Goal: Task Accomplishment & Management: Complete application form

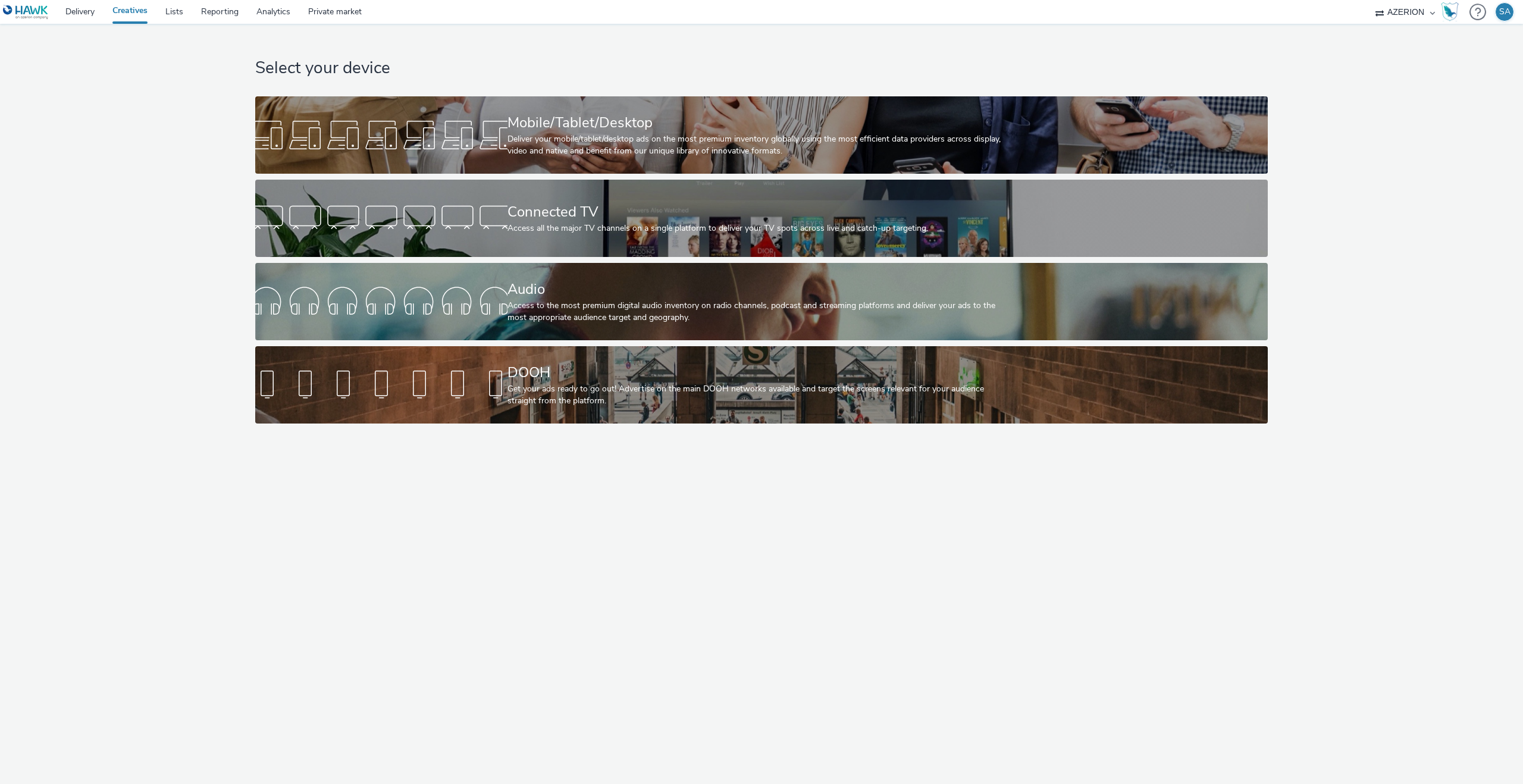
select select "ac009755-aa48-4799-8050-7a339a378eb8"
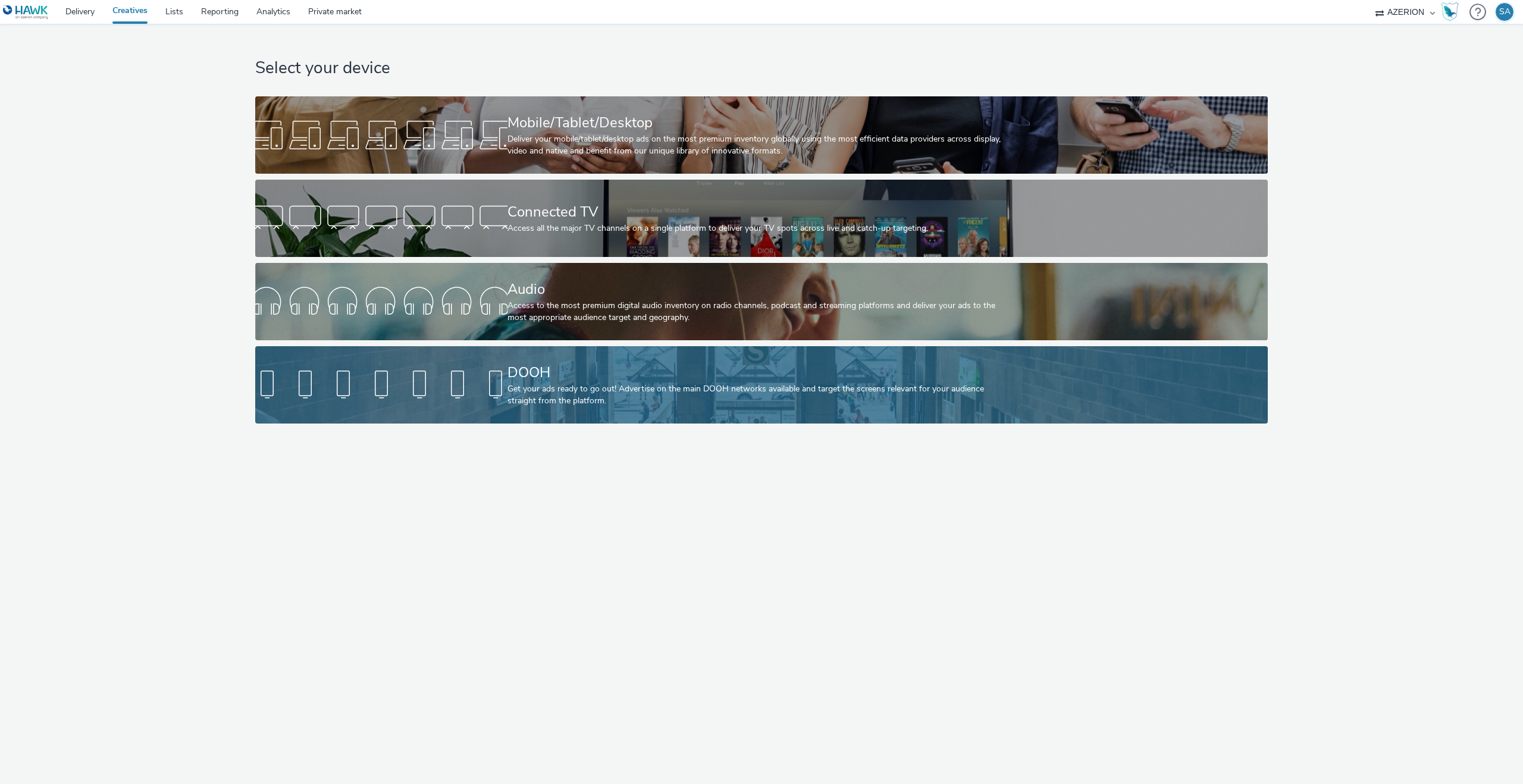
click at [557, 363] on div "DOOH" at bounding box center [759, 373] width 504 height 21
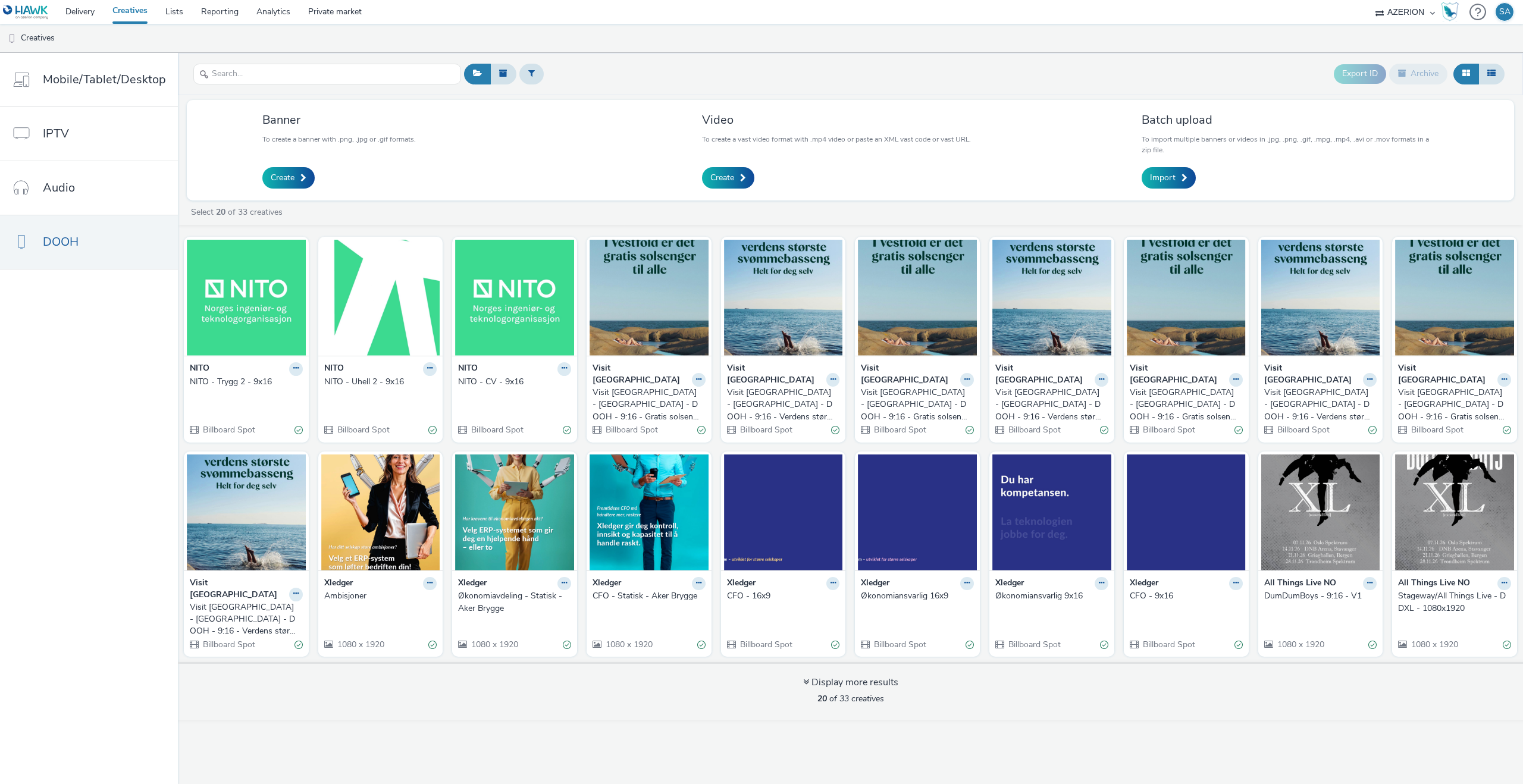
click at [769, 181] on div "Create" at bounding box center [835, 178] width 266 height 22
click at [755, 181] on div "Create" at bounding box center [835, 178] width 266 height 22
click at [750, 173] on link "Create" at bounding box center [728, 178] width 53 height 22
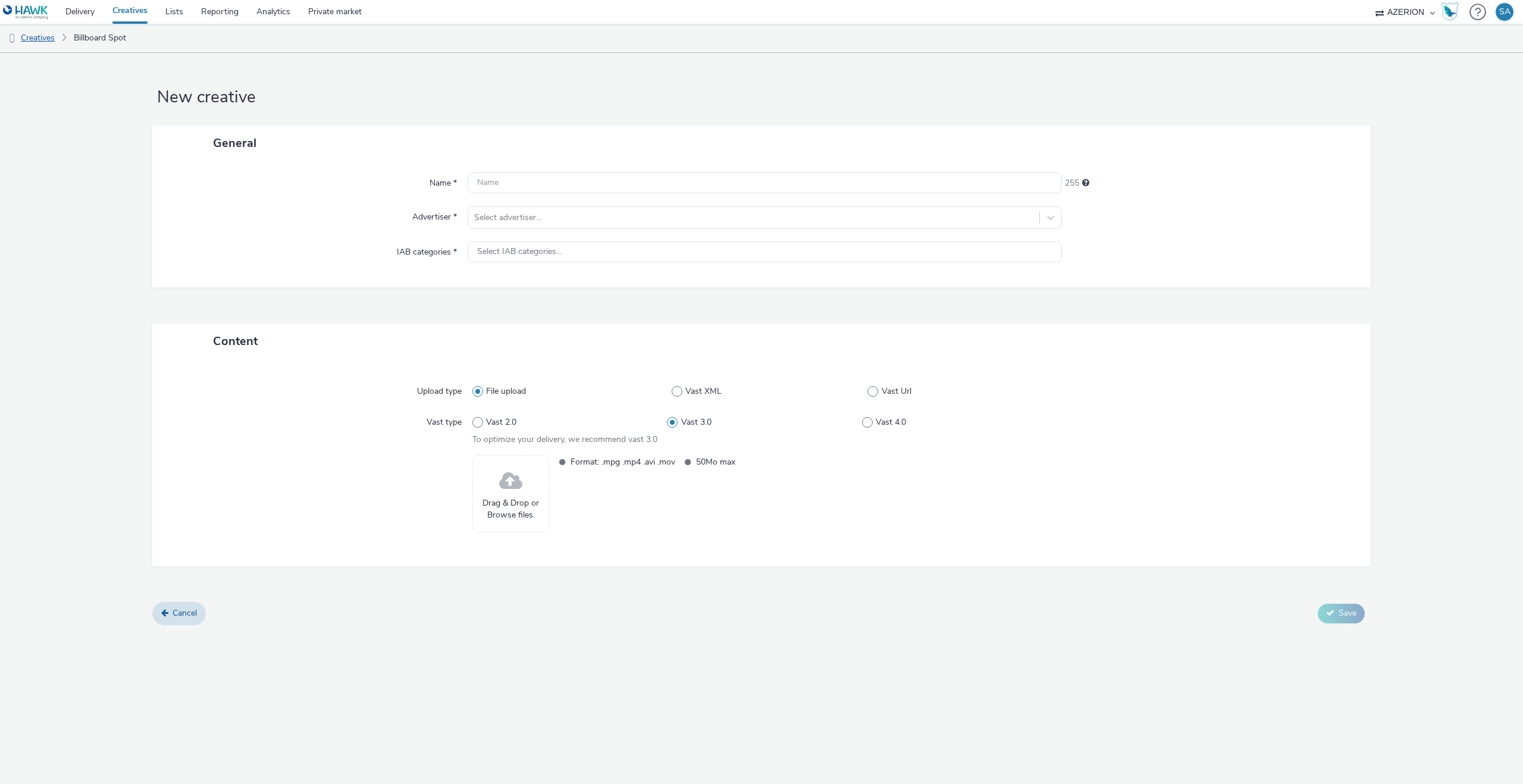
click at [26, 44] on link "Creatives" at bounding box center [30, 38] width 61 height 29
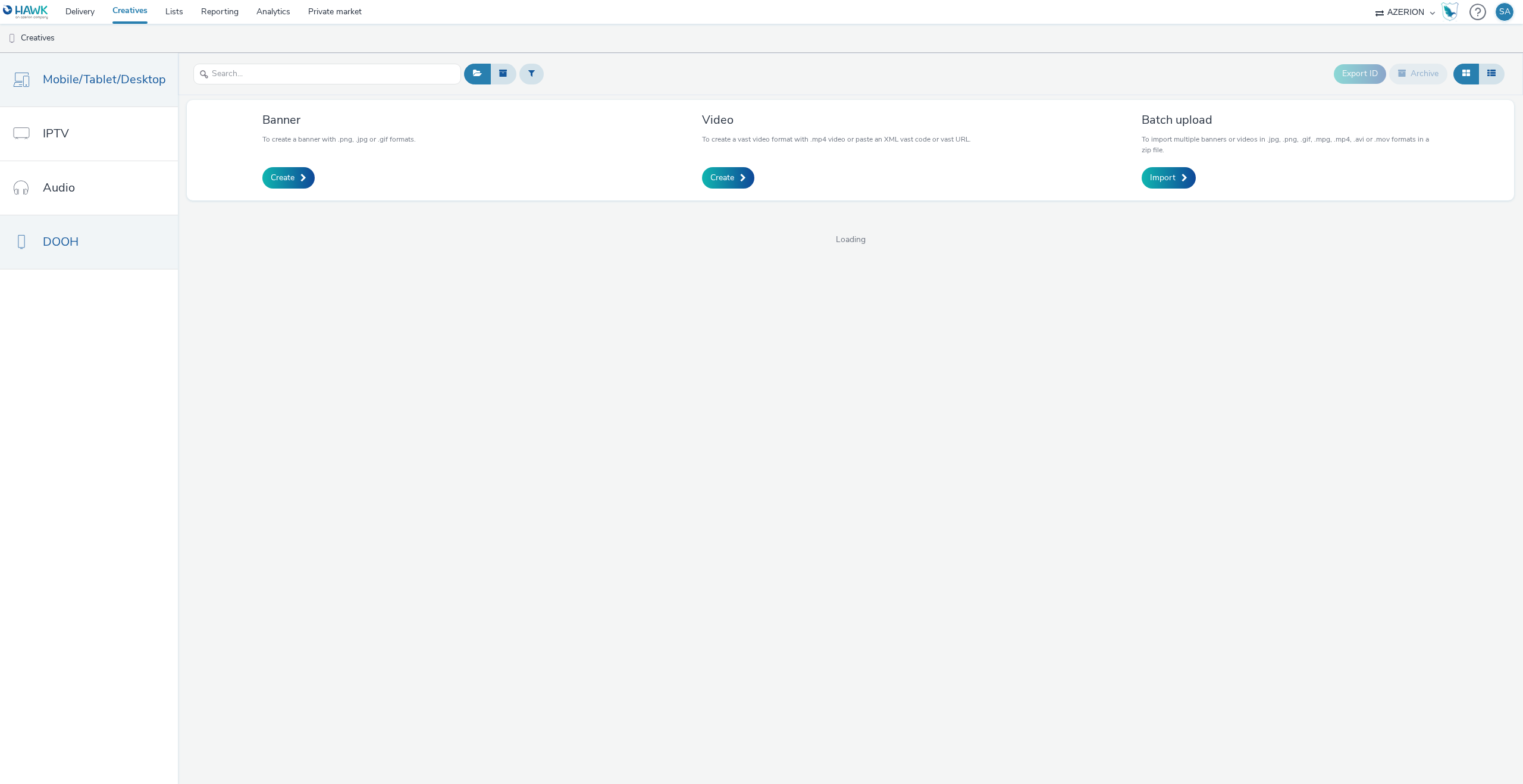
click at [51, 101] on link "Mobile/Tablet/Desktop" at bounding box center [89, 80] width 178 height 53
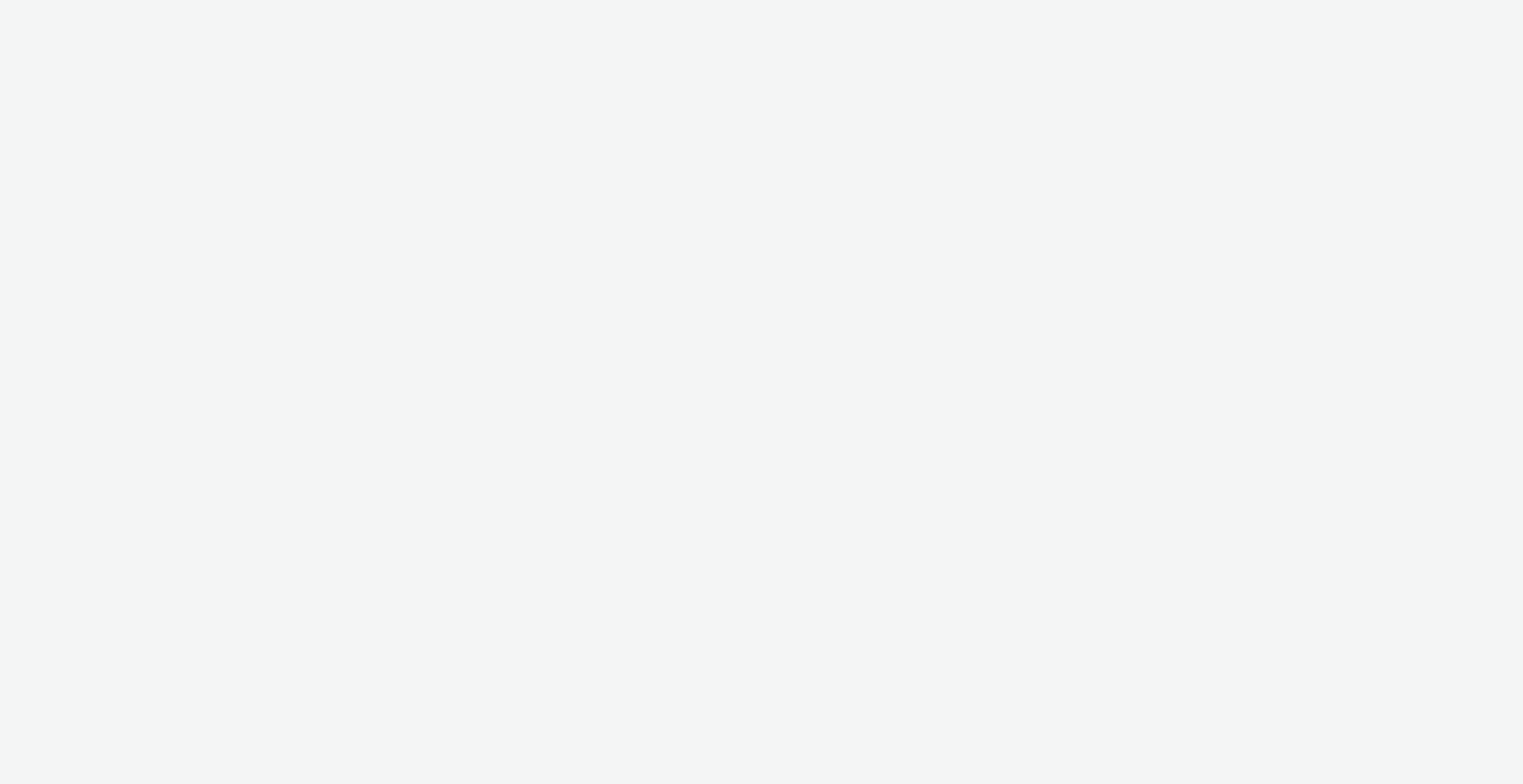
select select "ac009755-aa48-4799-8050-7a339a378eb8"
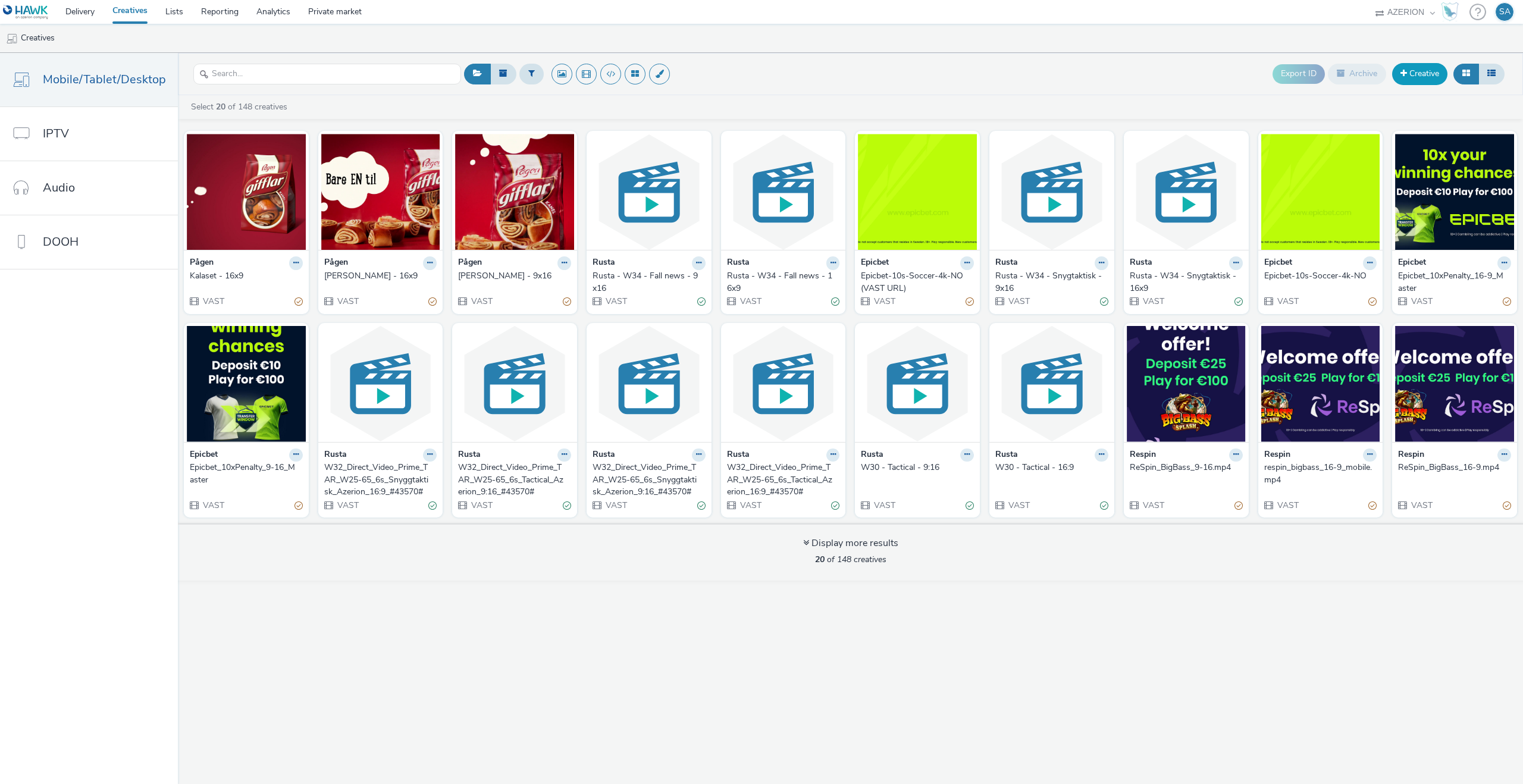
click at [1427, 63] on link "Creative" at bounding box center [1420, 74] width 55 height 22
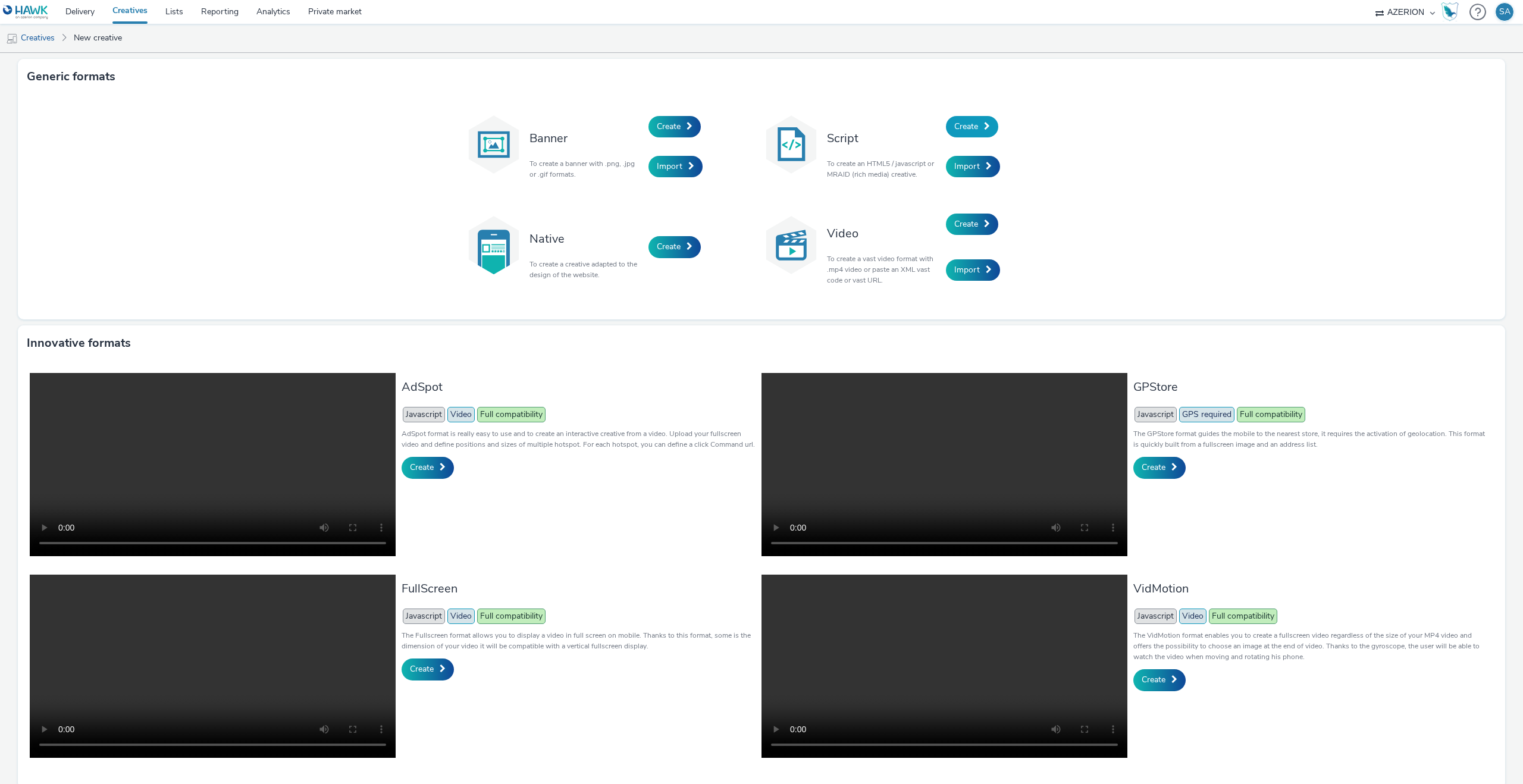
click at [965, 137] on link "Create" at bounding box center [972, 127] width 53 height 22
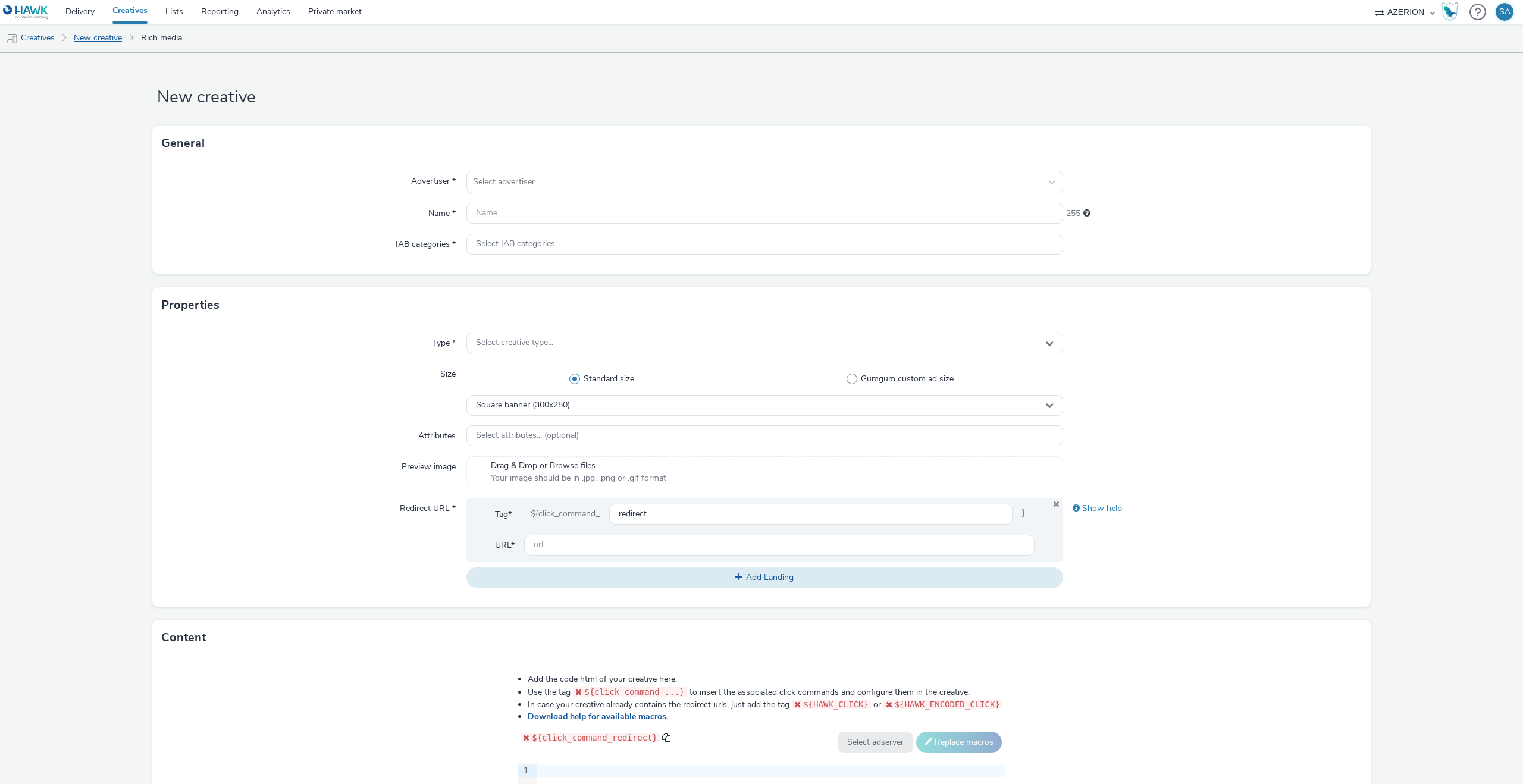
click at [86, 34] on link "New creative" at bounding box center [98, 38] width 60 height 29
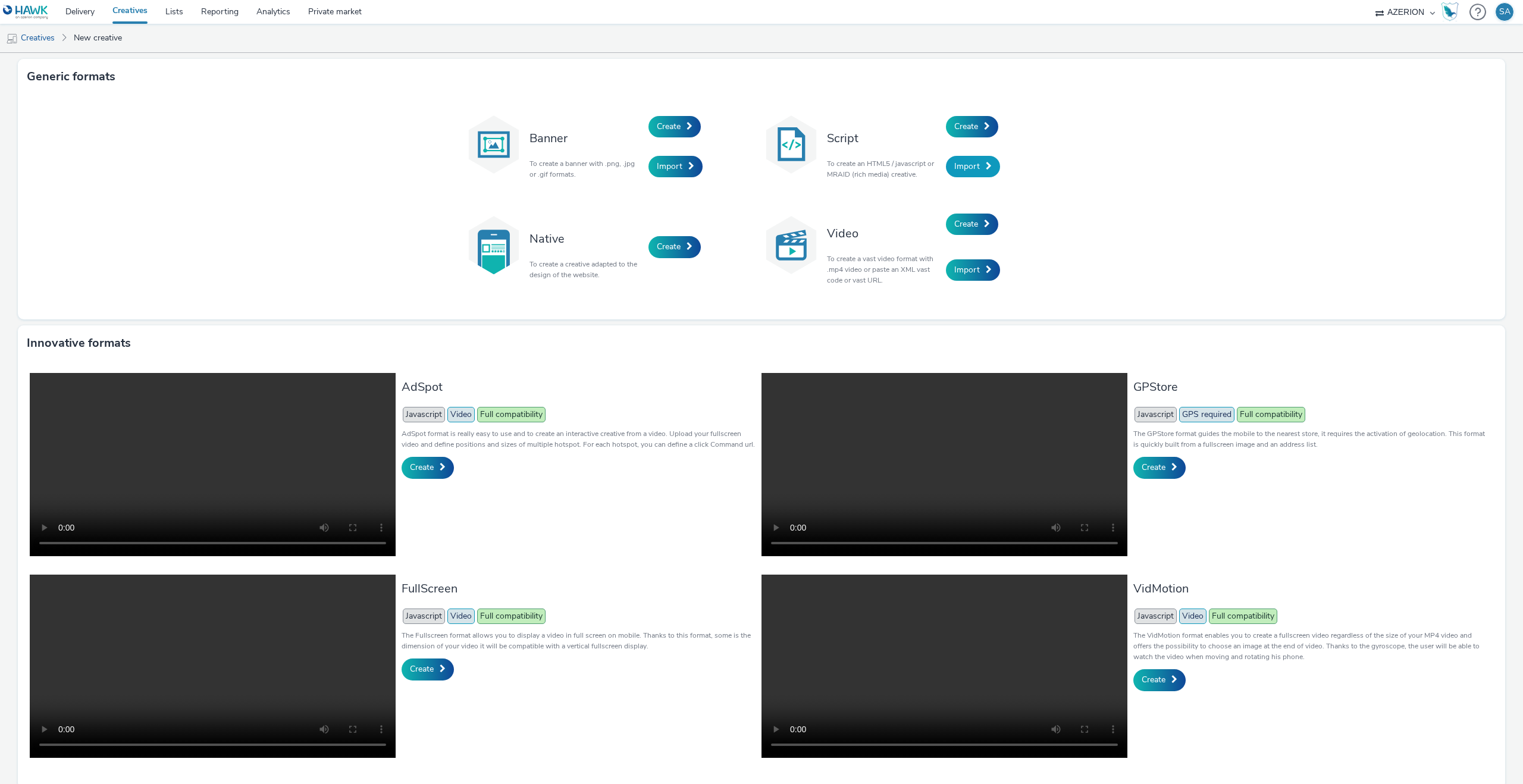
click at [956, 157] on link "Import" at bounding box center [973, 167] width 54 height 22
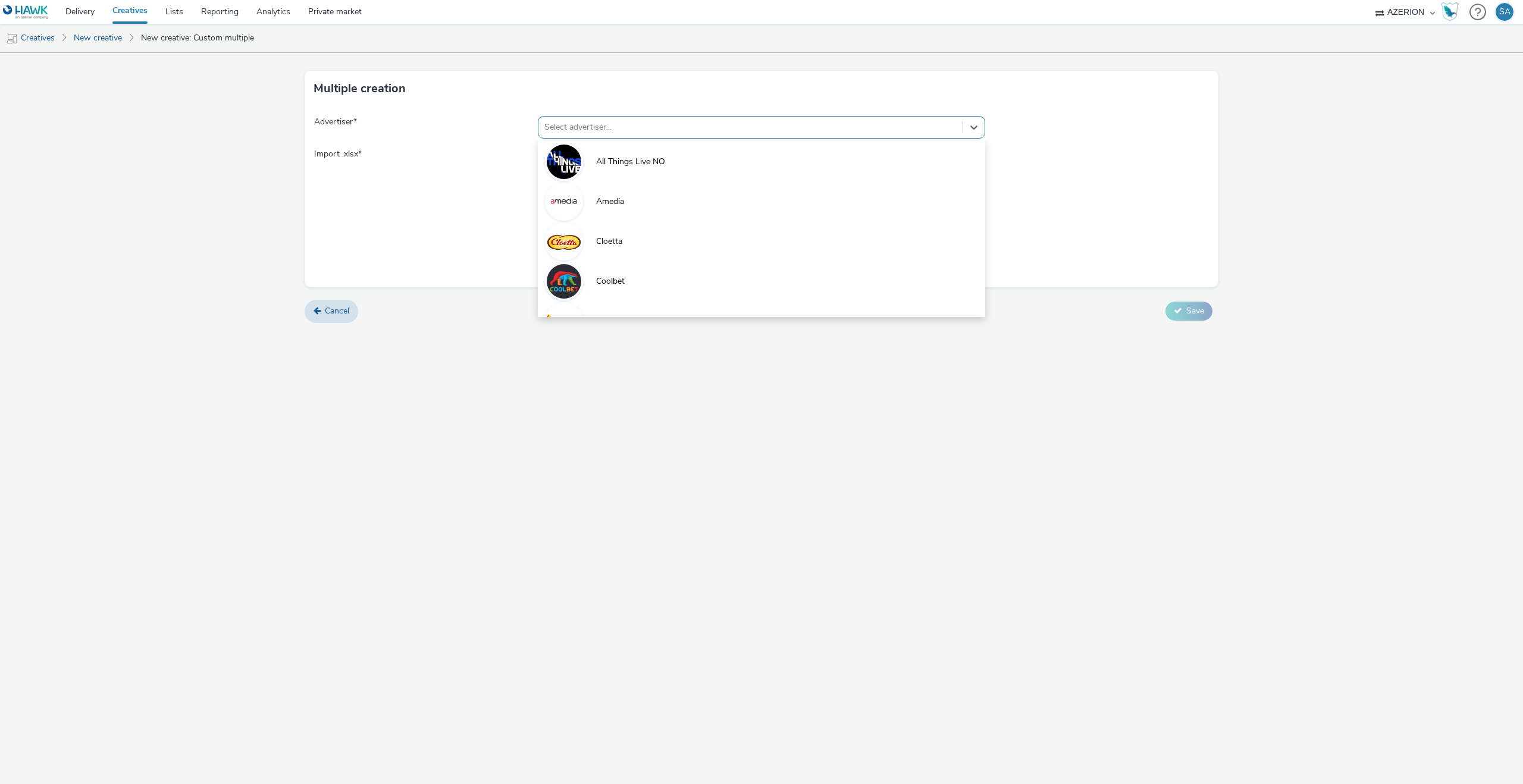
click at [655, 122] on div at bounding box center [750, 127] width 413 height 15
type input "u"
click at [83, 36] on link "New creative" at bounding box center [98, 38] width 60 height 29
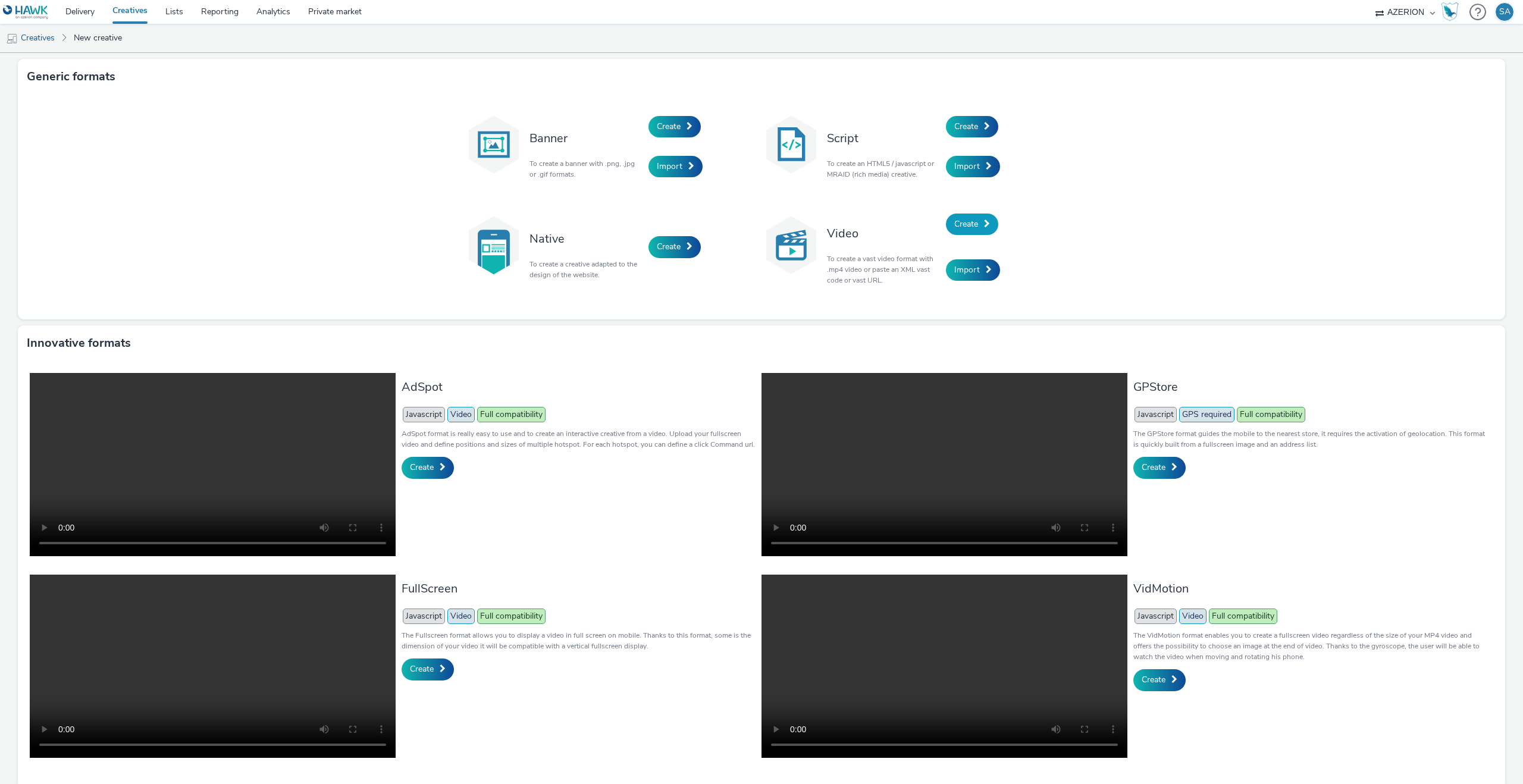
click at [982, 222] on link "Create" at bounding box center [972, 224] width 53 height 22
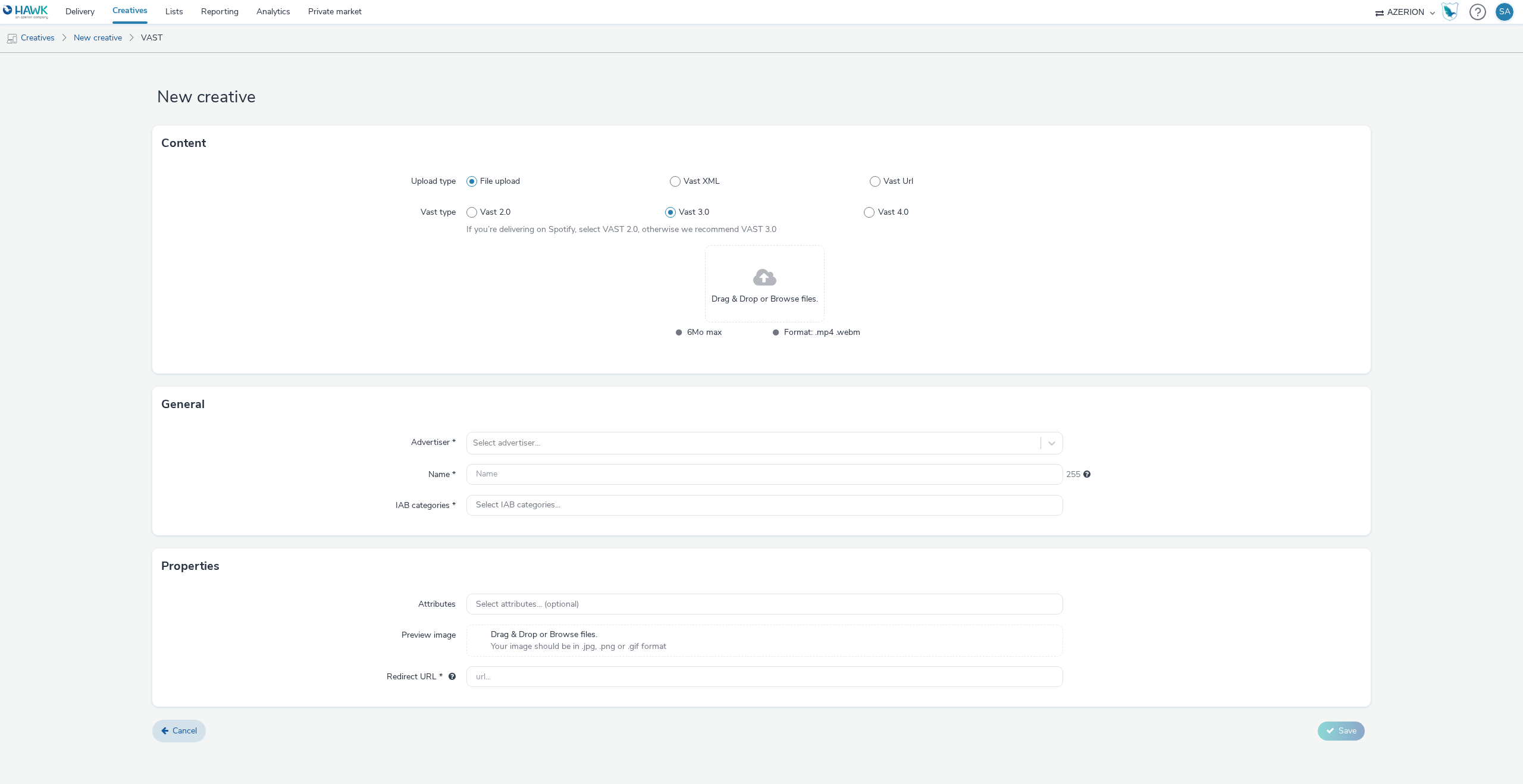
click at [895, 172] on div "File upload Vast XML Vast Url" at bounding box center [765, 181] width 597 height 22
click at [889, 176] on span "Vast Url" at bounding box center [898, 181] width 30 height 12
click at [878, 178] on input "Vast Url" at bounding box center [873, 182] width 8 height 8
radio input "false"
radio input "true"
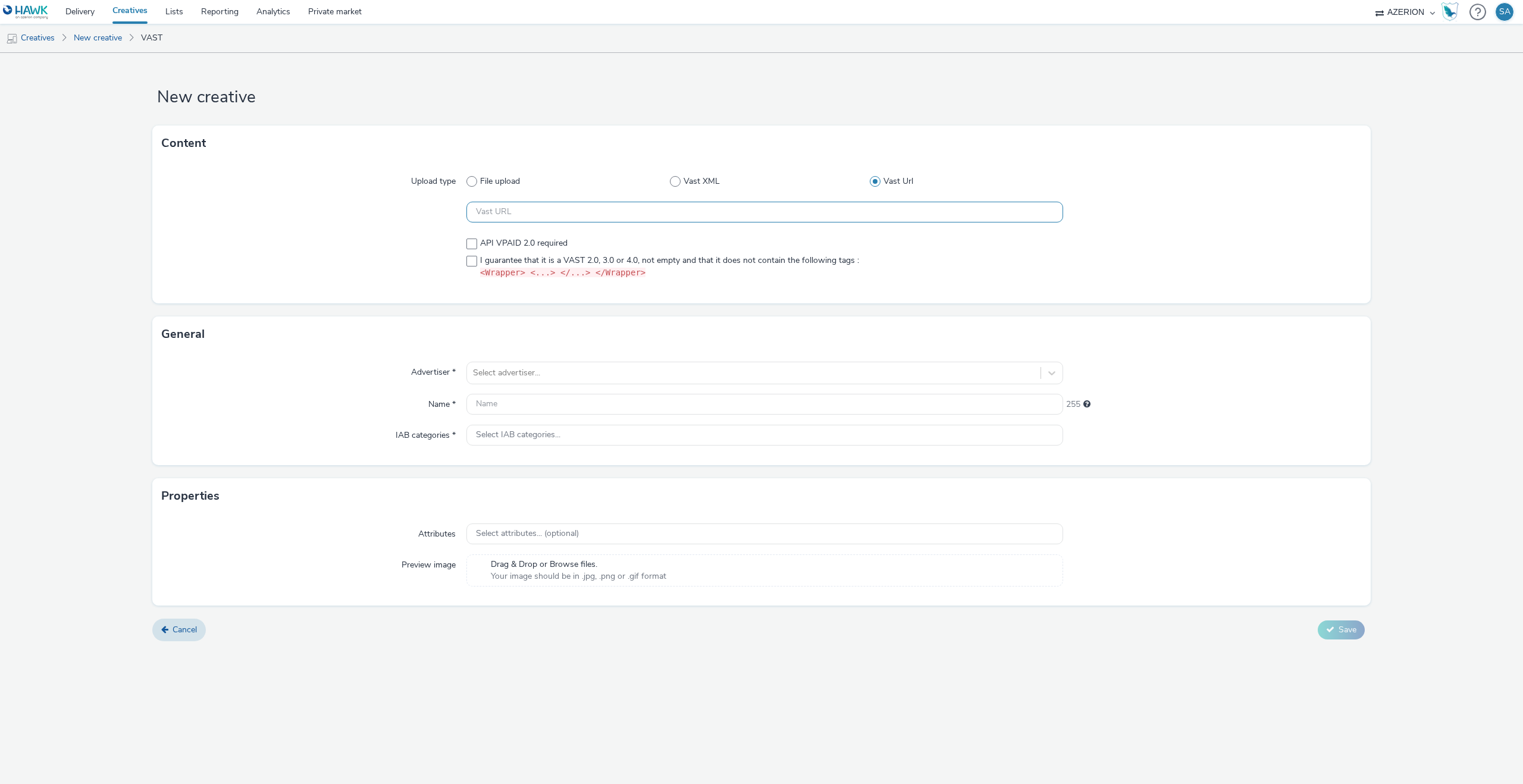
click at [806, 205] on input "text" at bounding box center [765, 212] width 597 height 21
paste input "https://[DOMAIN_NAME]/ddm/pfadx/N2483.4059495AZERIONNO/B33687437.427228315;sz=0…"
type input "https://[DOMAIN_NAME]/ddm/pfadx/N2483.4059495AZERIONNO/B33687437.427228315;sz=0…"
click at [522, 262] on span "I guarantee that it is a VAST 2.0, 3.0 or 4.0, not empty and that it does not c…" at bounding box center [670, 267] width 379 height 25
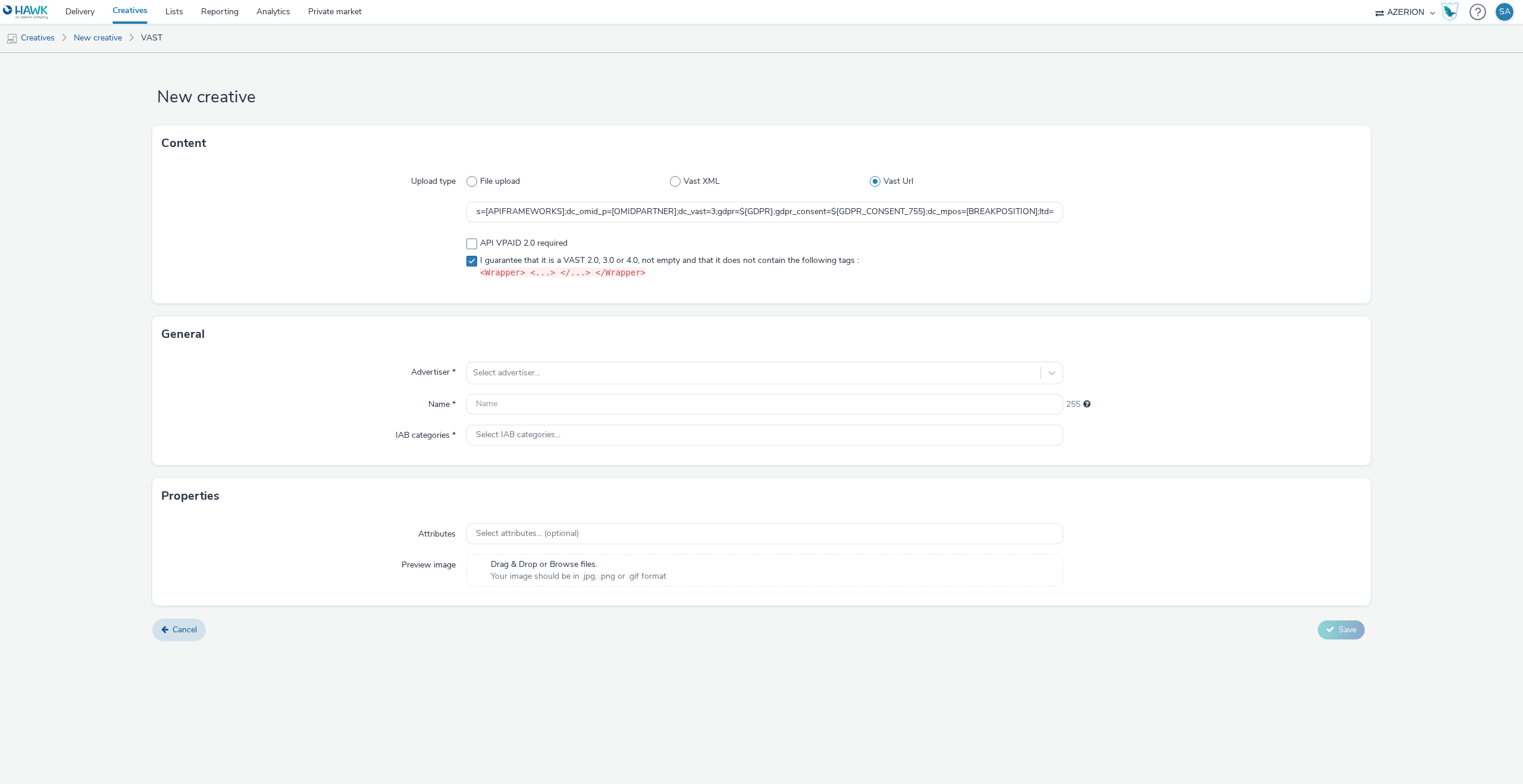
checkbox input "true"
click at [517, 381] on div "Select advertiser..." at bounding box center [754, 373] width 574 height 19
type input "ru"
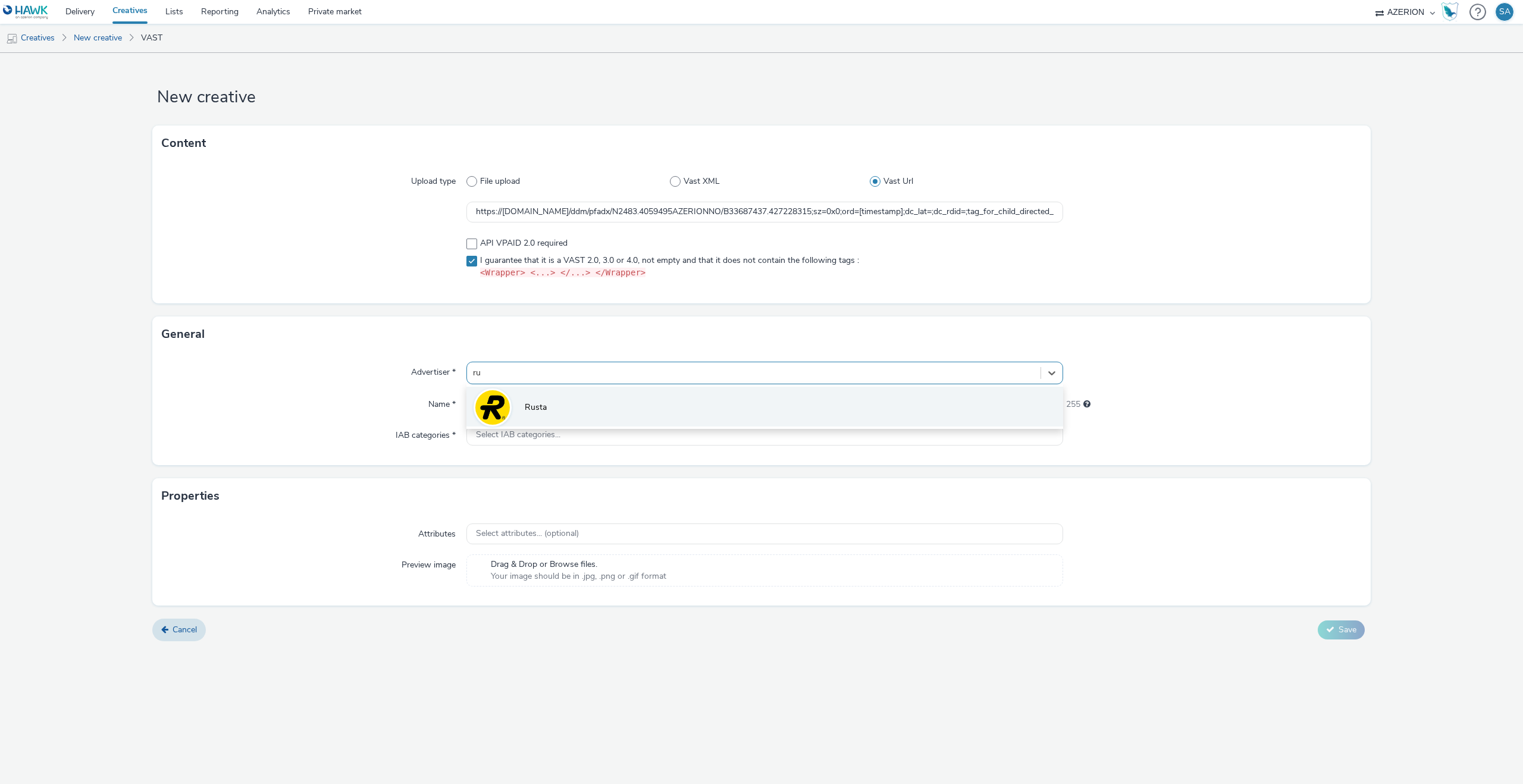
click at [516, 402] on li "Rusta" at bounding box center [765, 406] width 597 height 40
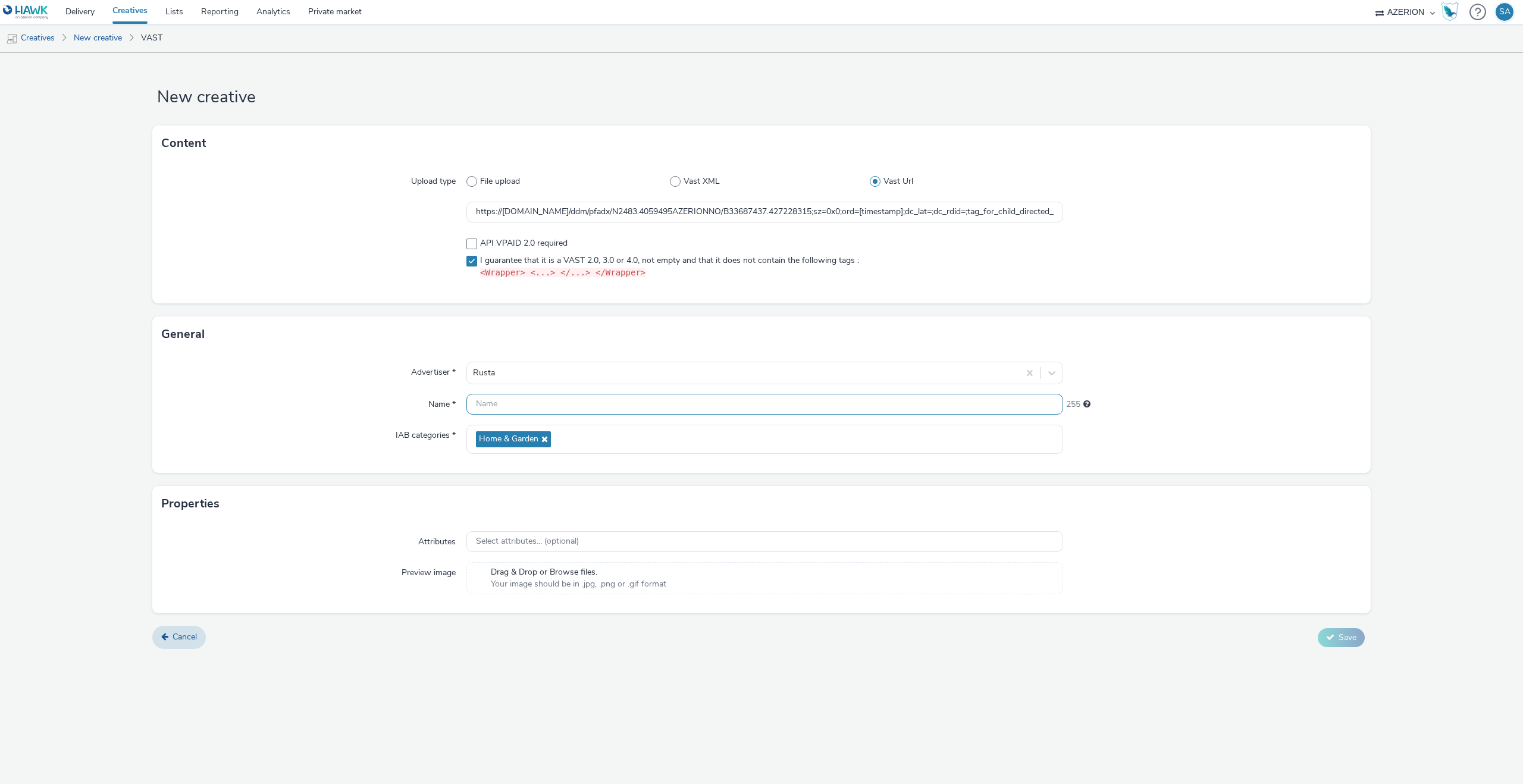
click at [511, 406] on input "text" at bounding box center [765, 404] width 597 height 21
click at [471, 403] on input "Tactical - 9x16 - W35" at bounding box center [765, 404] width 597 height 21
drag, startPoint x: 569, startPoint y: 400, endPoint x: 548, endPoint y: 405, distance: 21.6
click at [549, 405] on input "Tactical - 9x16 - W35" at bounding box center [765, 404] width 597 height 21
click at [471, 402] on input "Tactical - 9x16" at bounding box center [765, 404] width 597 height 21
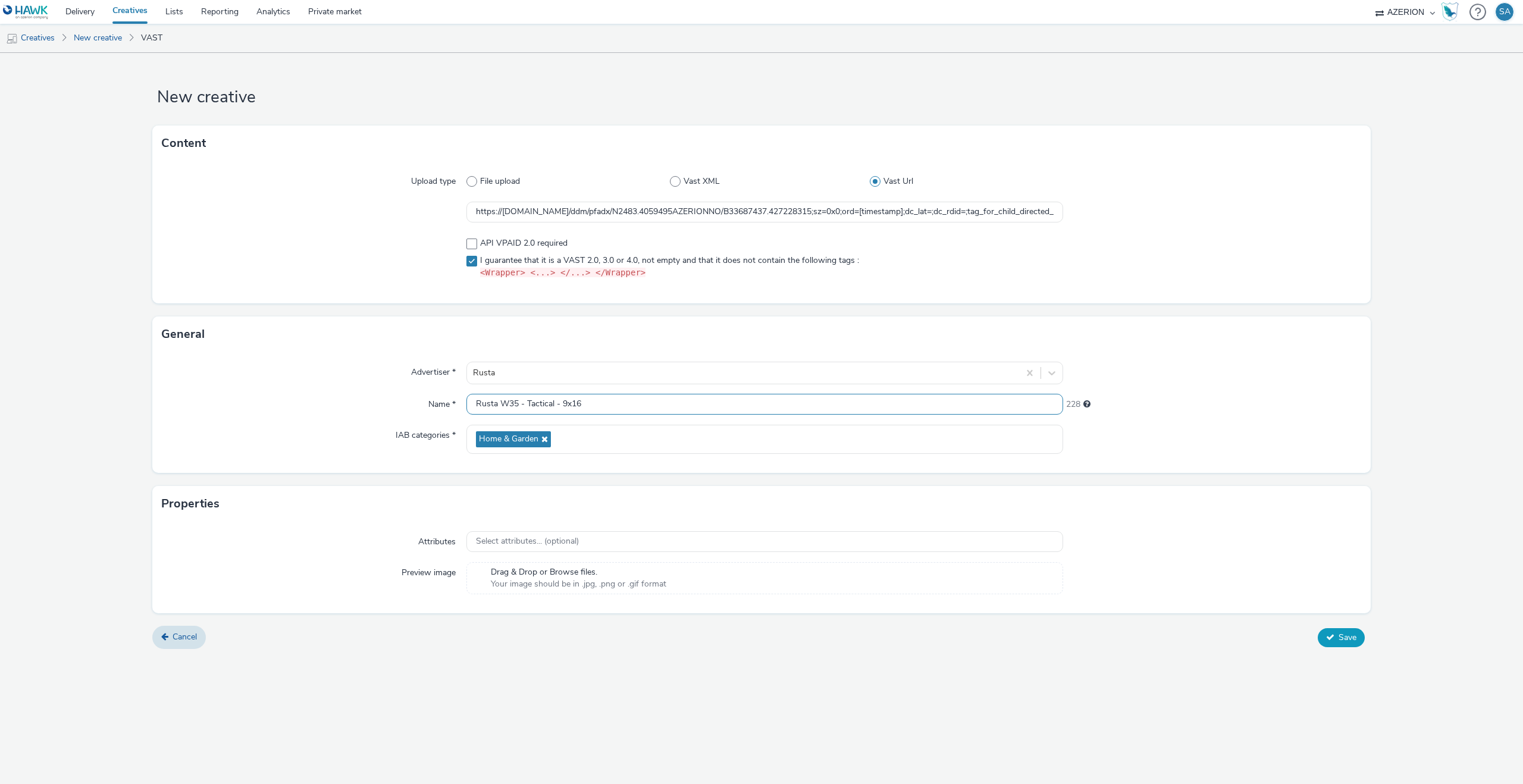
type input "Rusta W35 - Tactical - 9x16"
click at [1361, 637] on button "Save" at bounding box center [1341, 638] width 47 height 19
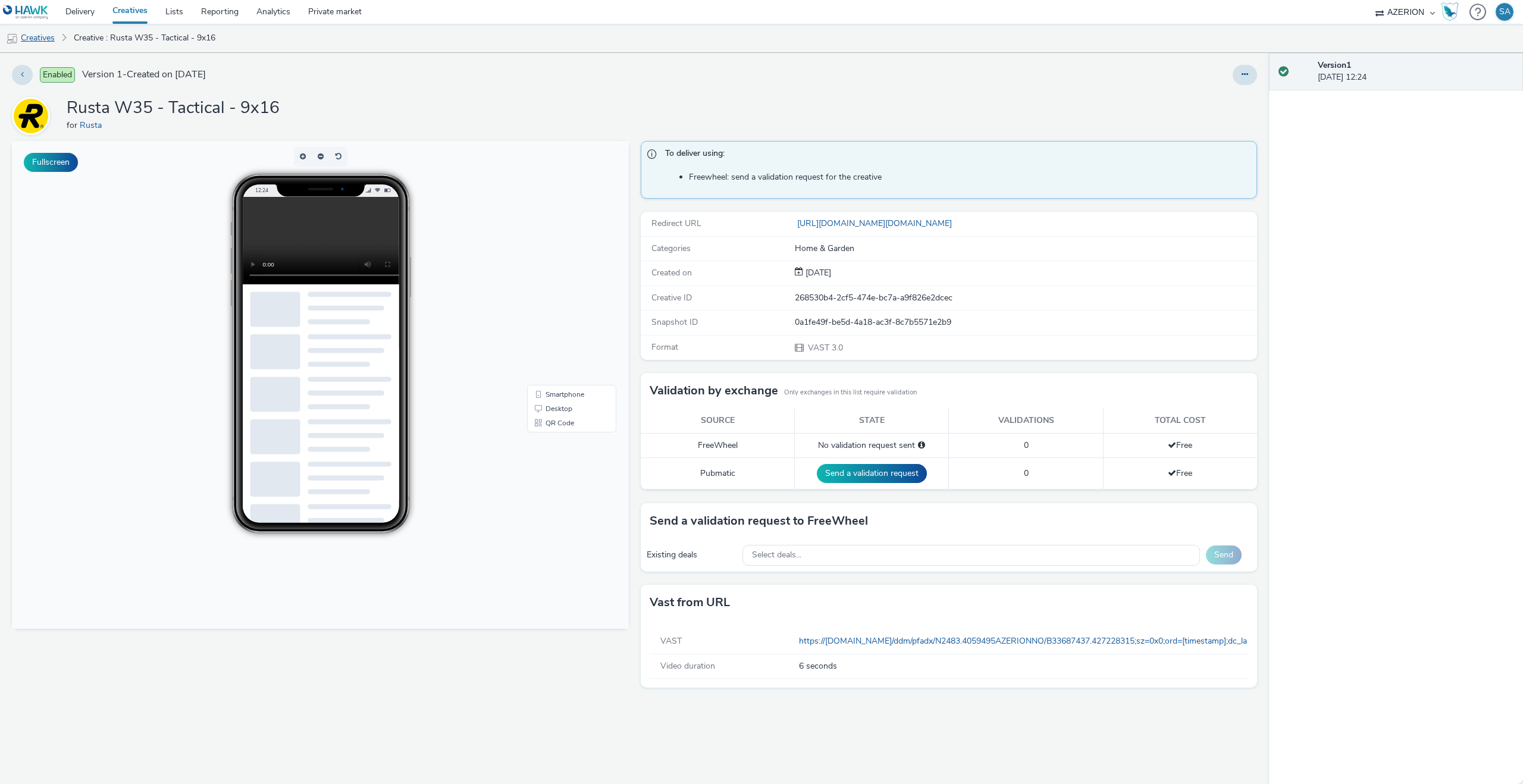
click at [52, 36] on link "Creatives" at bounding box center [30, 38] width 61 height 29
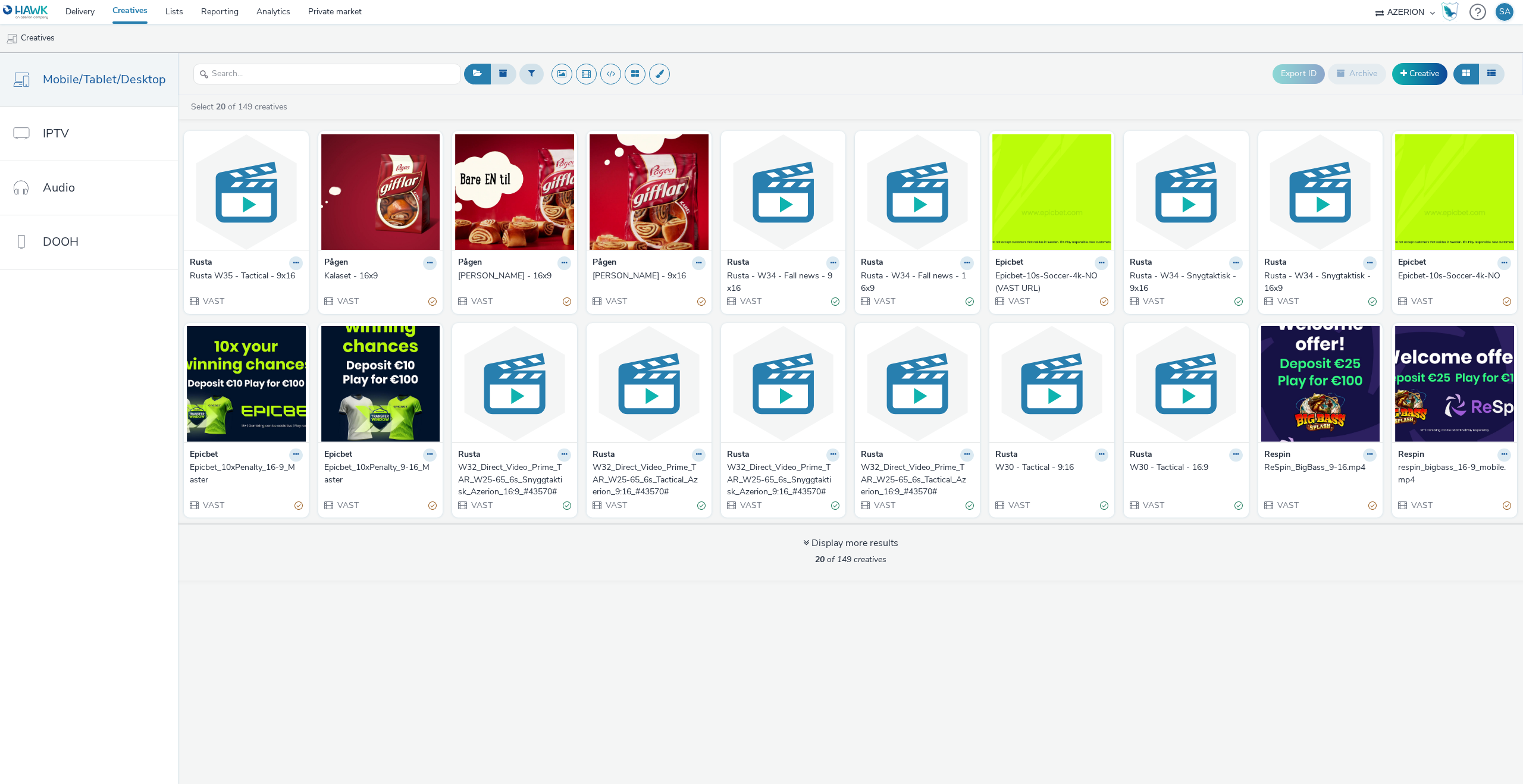
click at [1429, 90] on header "Export ID Archive Creative" at bounding box center [851, 74] width 1345 height 42
click at [1424, 73] on link "Creative" at bounding box center [1420, 74] width 55 height 22
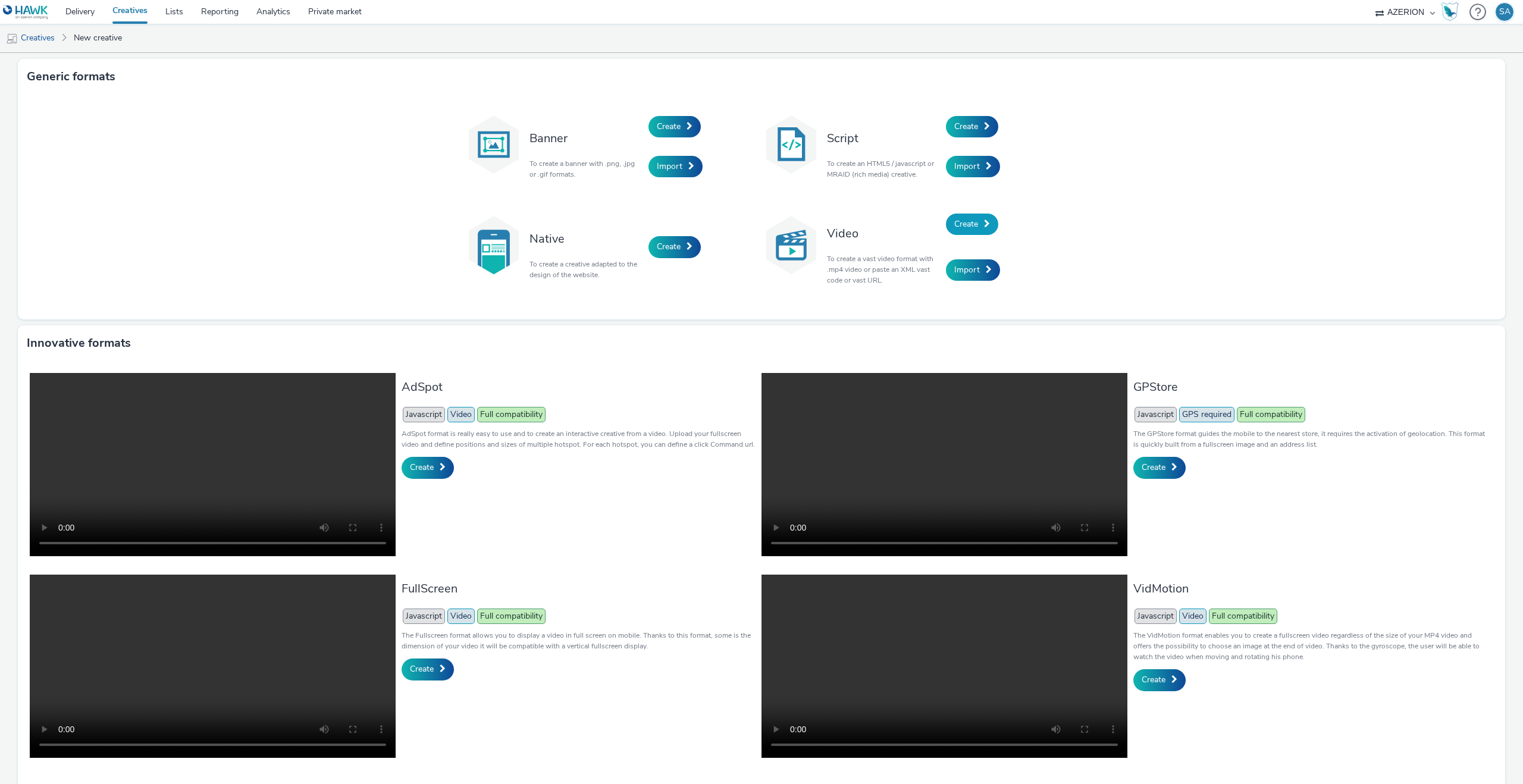
click at [972, 224] on span "Create" at bounding box center [967, 224] width 24 height 11
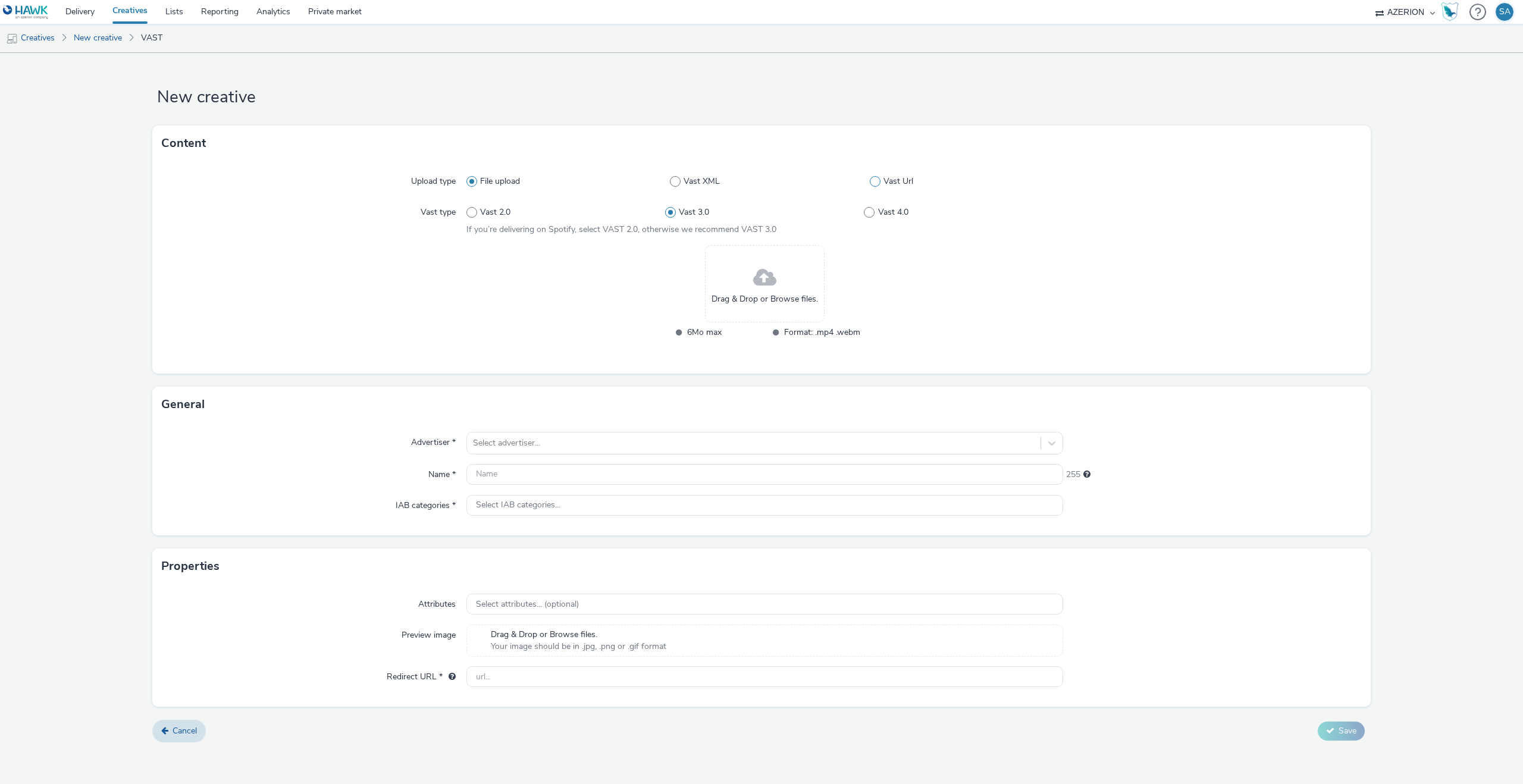
click at [885, 182] on span "Vast Url" at bounding box center [898, 181] width 30 height 12
click at [878, 182] on input "Vast Url" at bounding box center [873, 182] width 8 height 8
radio input "false"
radio input "true"
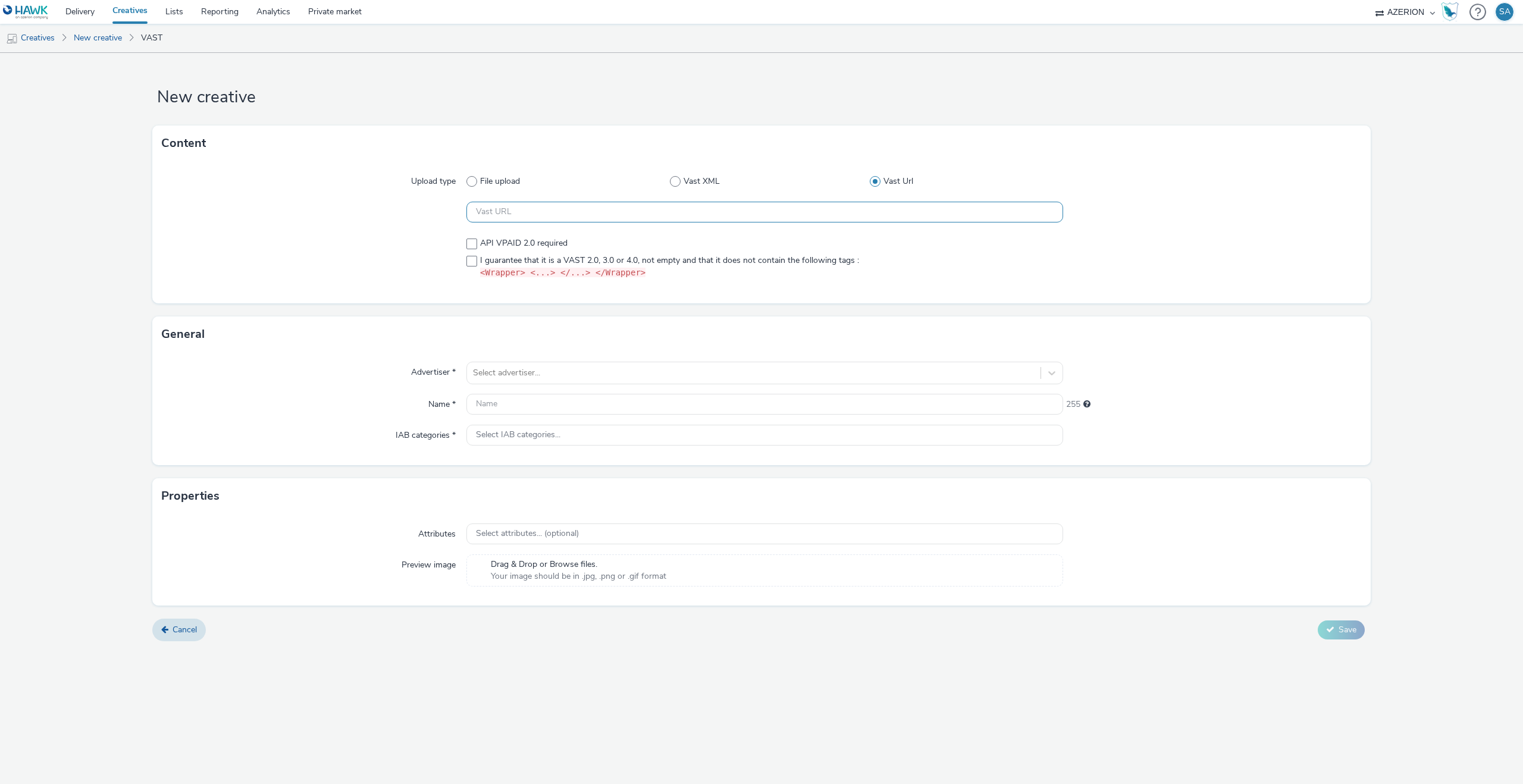
click at [724, 207] on input "text" at bounding box center [765, 212] width 597 height 21
paste input "https://[DOMAIN_NAME]/ddm/pfadx/N2483.4059495AZERIONNO/B33687437.427399238;sz=0…"
type input "https://[DOMAIN_NAME]/ddm/pfadx/N2483.4059495AZERIONNO/B33687437.427399238;sz=0…"
click at [589, 255] on span "I guarantee that it is a VAST 2.0, 3.0 or 4.0, not empty and that it does not c…" at bounding box center [670, 267] width 379 height 25
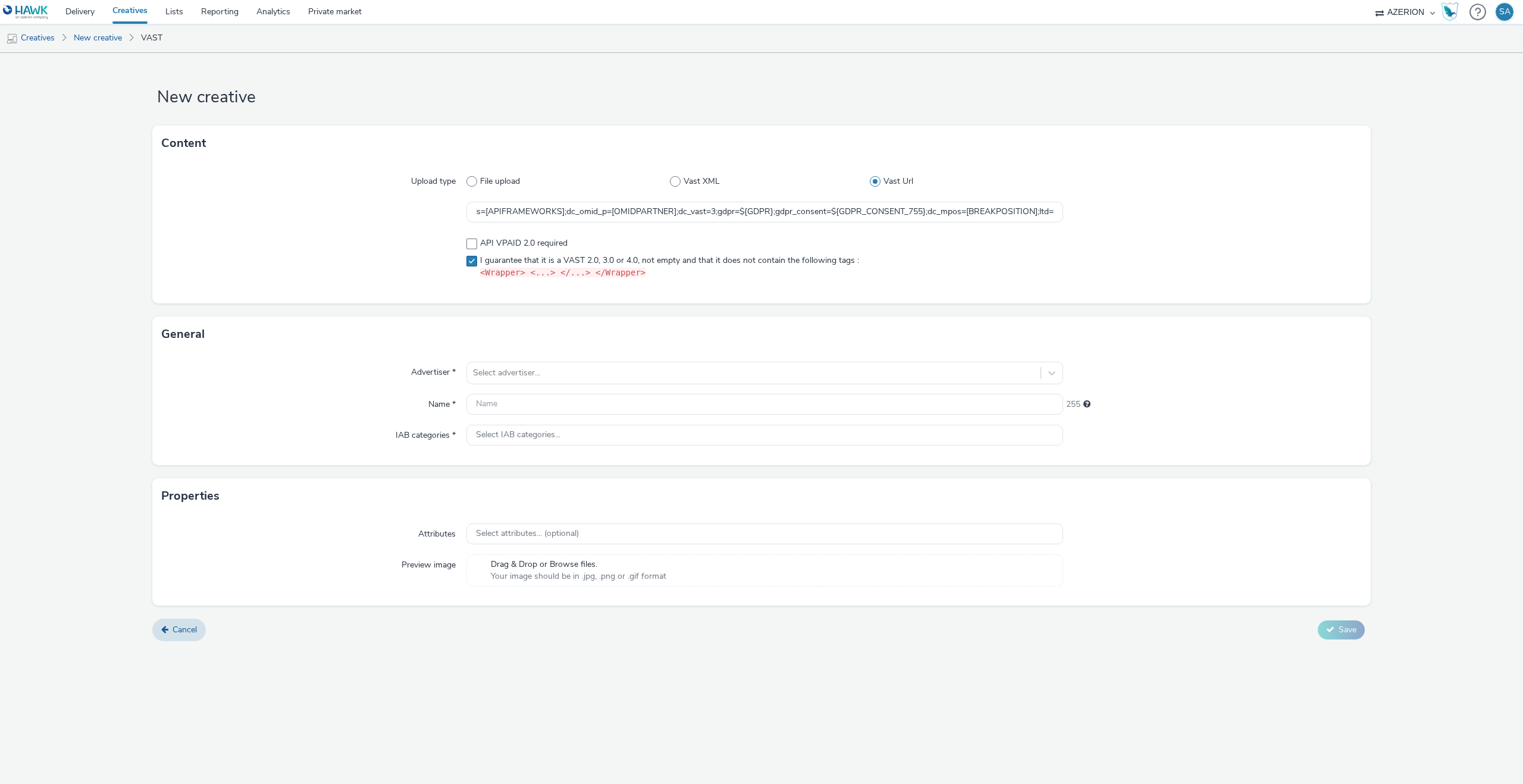
scroll to position [0, 0]
click at [586, 256] on span "I guarantee that it is a VAST 2.0, 3.0 or 4.0, not empty and that it does not c…" at bounding box center [670, 267] width 379 height 25
checkbox input "true"
click at [534, 364] on div "Select advertiser..." at bounding box center [754, 373] width 574 height 19
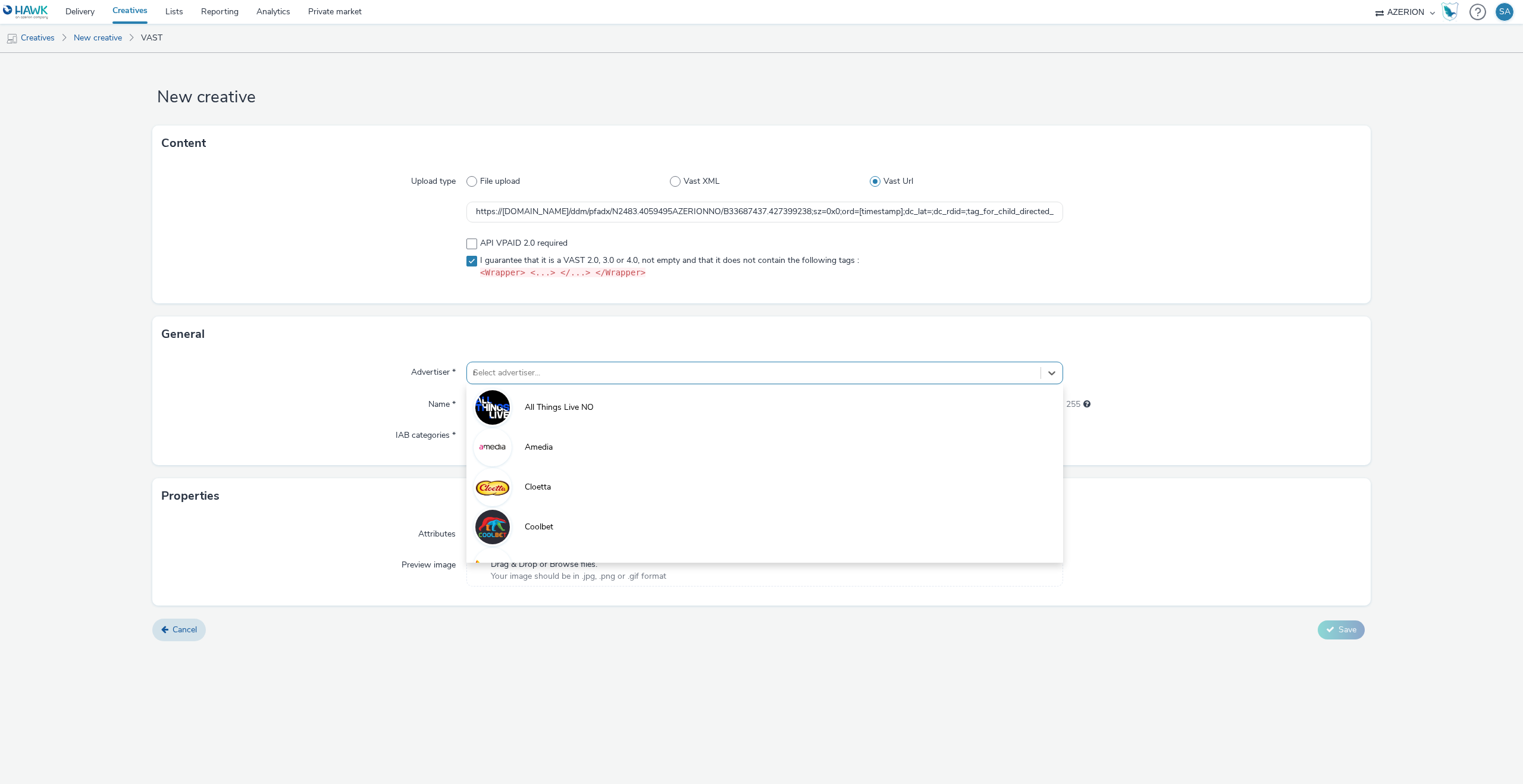
type input "ru"
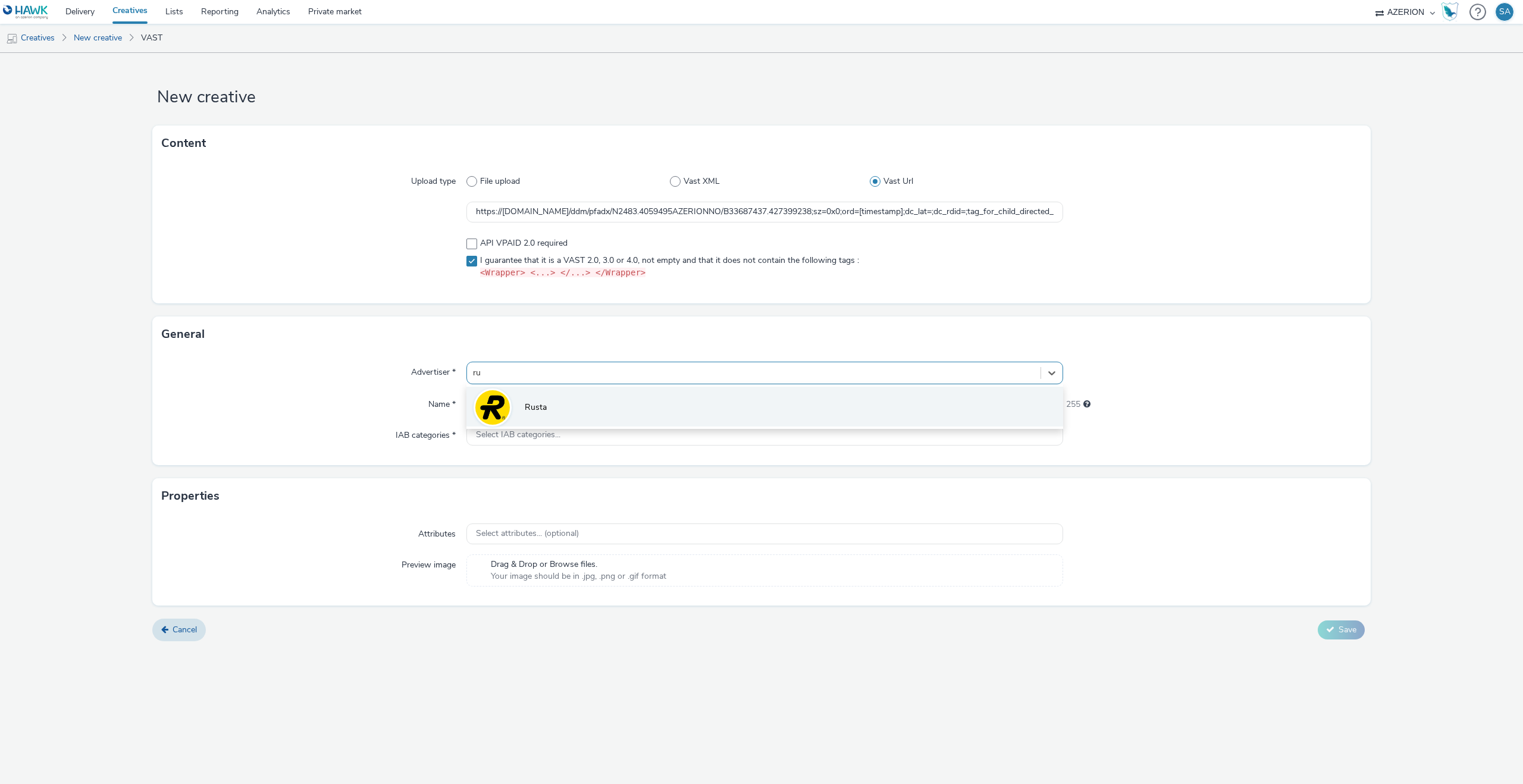
click at [529, 402] on span "Rusta" at bounding box center [536, 408] width 22 height 12
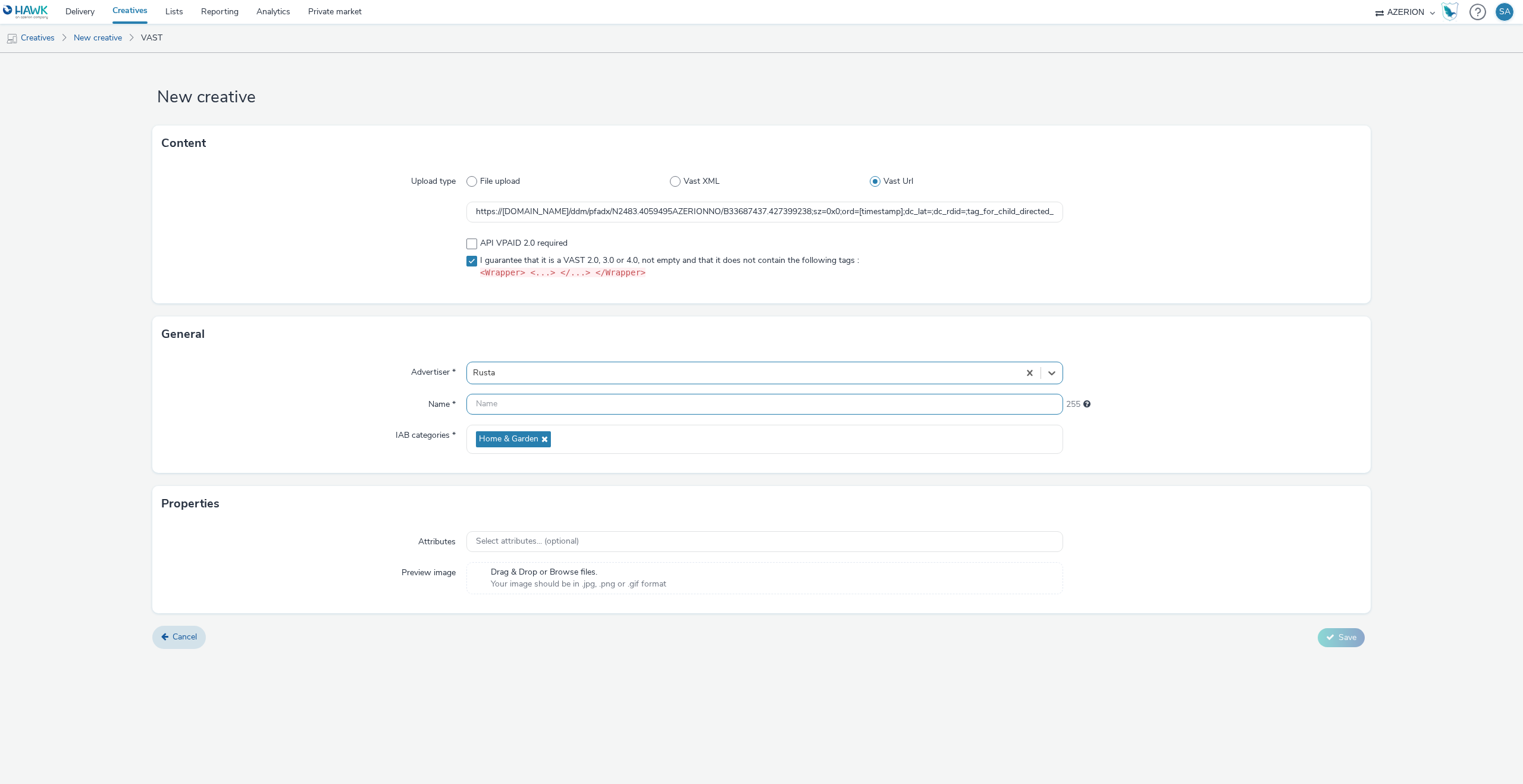
click at [525, 407] on input "text" at bounding box center [765, 404] width 597 height 21
type input "Rusta - W35 - Tactical - 16x9"
click at [1338, 627] on div "Cancel Save" at bounding box center [761, 638] width 1219 height 22
click at [1346, 640] on span "Save" at bounding box center [1347, 638] width 18 height 11
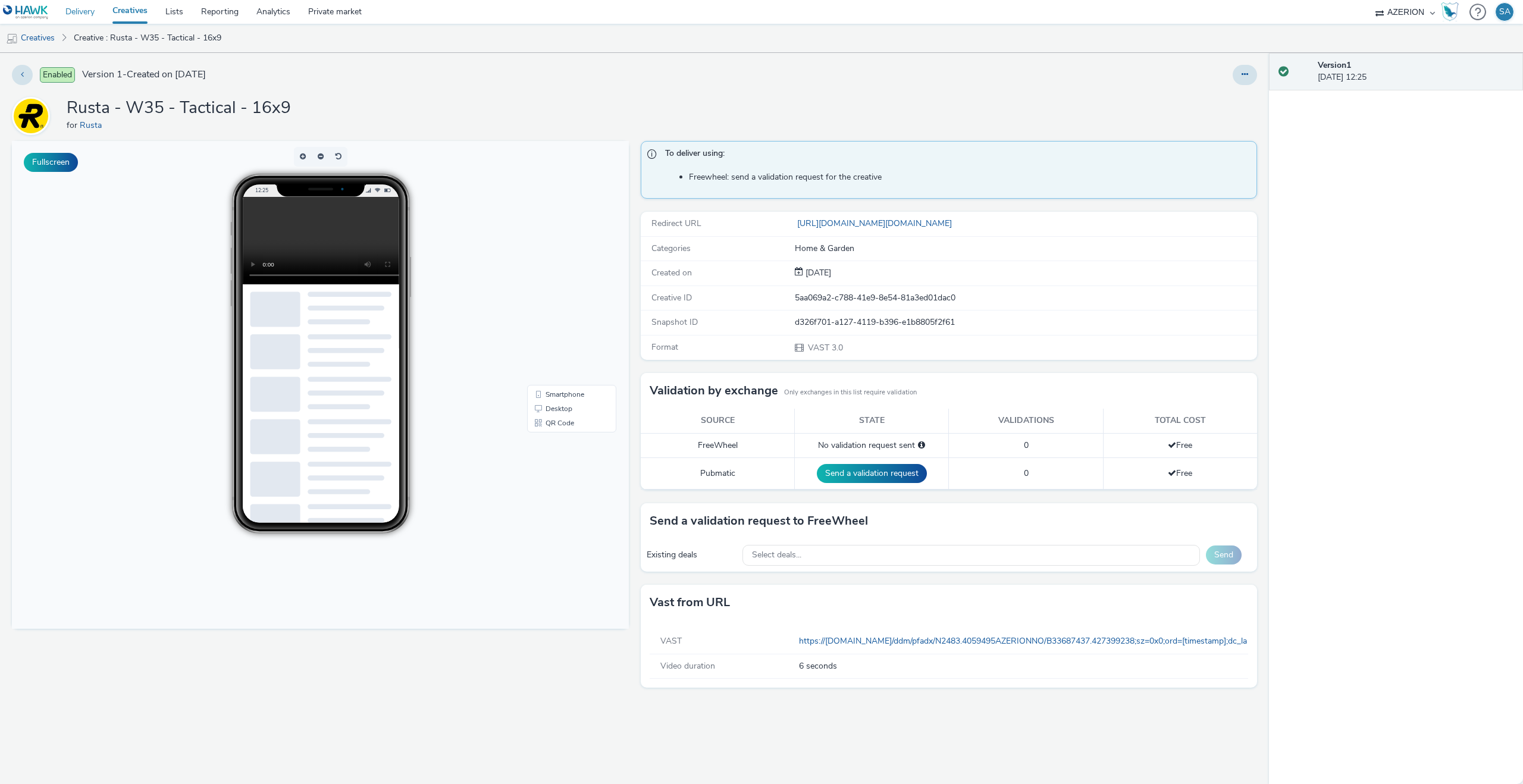
click at [72, 8] on link "Delivery" at bounding box center [80, 12] width 47 height 24
